Goal: Information Seeking & Learning: Learn about a topic

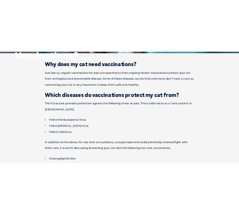
scroll to position [180, 0]
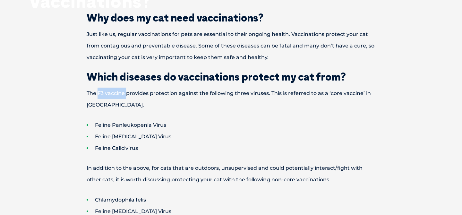
drag, startPoint x: 99, startPoint y: 95, endPoint x: 126, endPoint y: 95, distance: 26.3
click at [126, 95] on p "The F3 vaccine provides protection against the following three viruses. This is…" at bounding box center [231, 99] width 334 height 23
copy p "F3 vaccine"
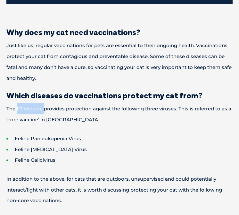
scroll to position [189, 0]
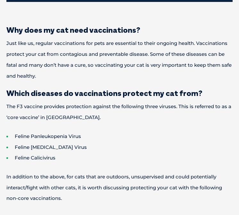
click at [185, 132] on li "Feline Panleukopenia Virus" at bounding box center [119, 136] width 227 height 11
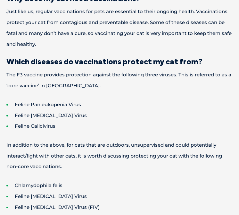
scroll to position [239, 0]
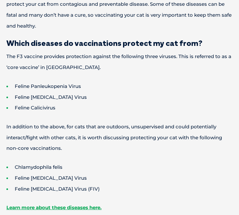
click at [148, 125] on p "In addition to the above, for cats that are outdoors, unsupervised and could po…" at bounding box center [119, 137] width 227 height 32
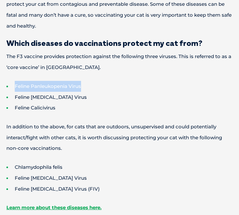
drag, startPoint x: 83, startPoint y: 83, endPoint x: 8, endPoint y: 89, distance: 75.0
click at [8, 89] on li "Feline Panleukopenia Virus" at bounding box center [119, 86] width 227 height 11
copy li "Feline Panleukopenia Virus"
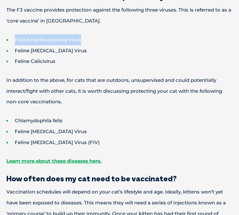
scroll to position [309, 0]
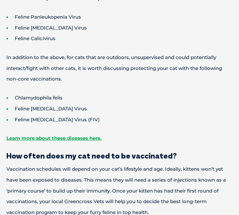
click at [108, 60] on p "In addition to the above, for cats that are outdoors, unsupervised and could po…" at bounding box center [119, 68] width 227 height 32
drag, startPoint x: 77, startPoint y: 57, endPoint x: 178, endPoint y: 118, distance: 117.5
copy div "ats that are outdoors, unsupervised and could potentially interact/fight with o…"
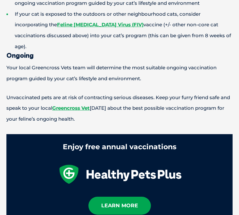
scroll to position [701, 0]
